Goal: Find specific page/section

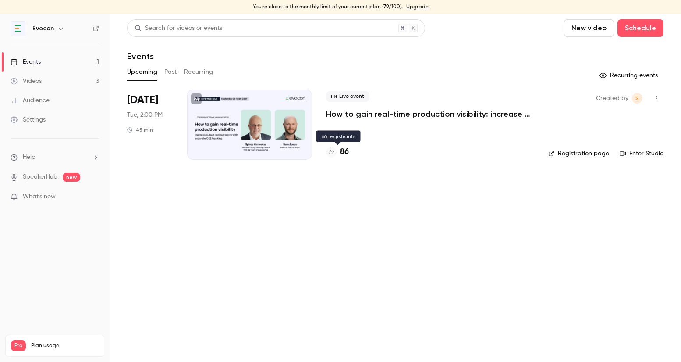
click at [348, 152] on h4 "86" at bounding box center [344, 152] width 9 height 12
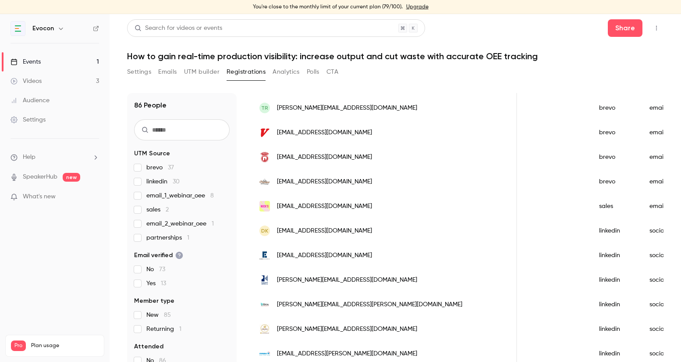
scroll to position [1044, 0]
